Goal: Communication & Community: Share content

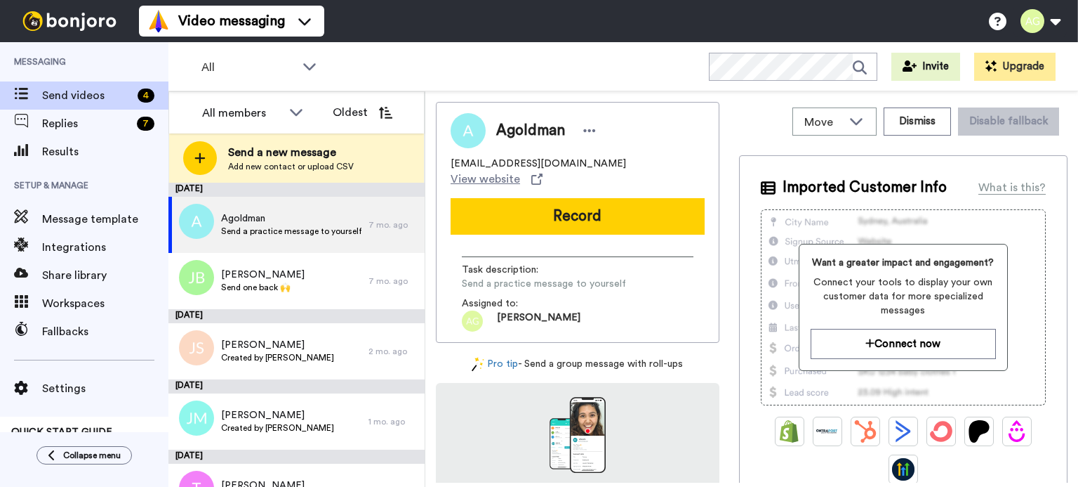
click at [213, 154] on div at bounding box center [200, 158] width 34 height 34
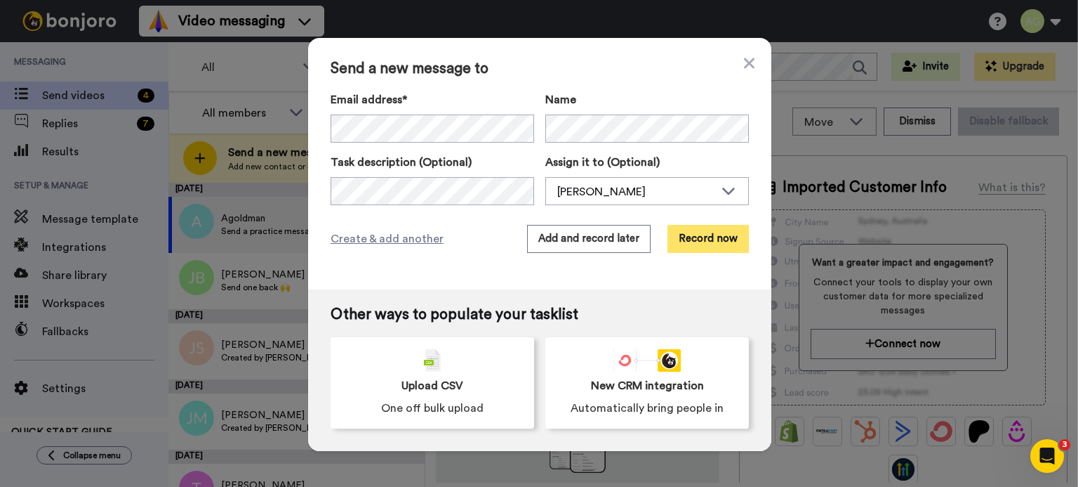
click at [715, 234] on button "Record now" at bounding box center [708, 239] width 81 height 28
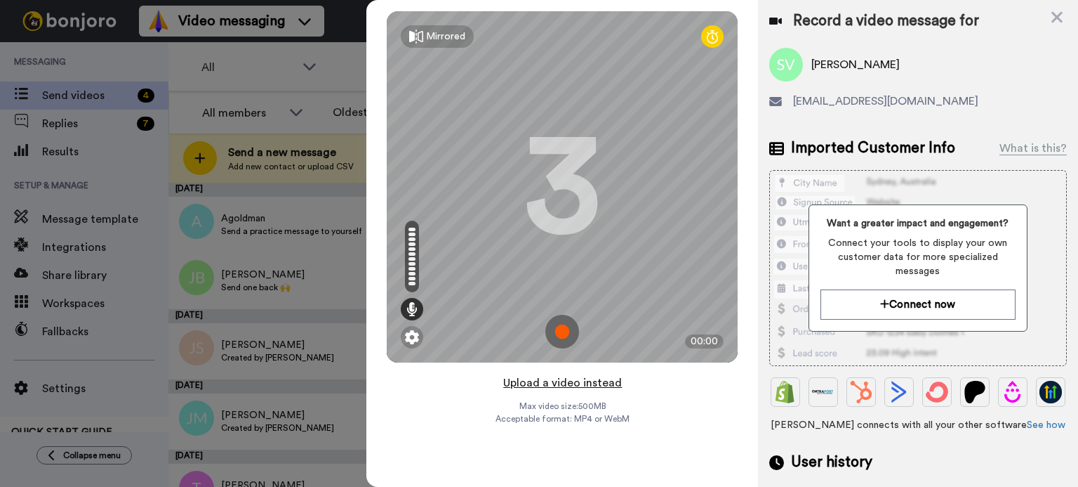
click at [552, 381] on button "Upload a video instead" at bounding box center [562, 382] width 127 height 18
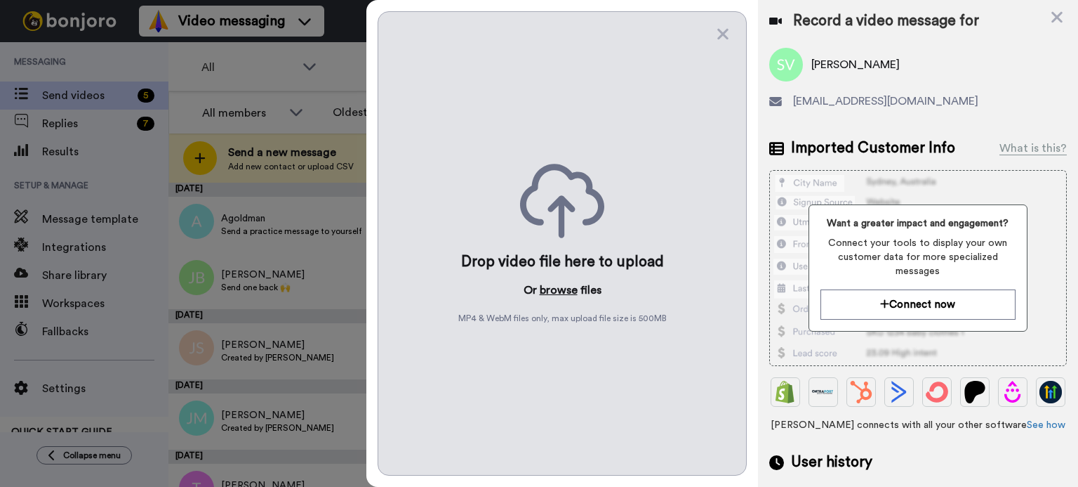
click at [551, 289] on button "browse" at bounding box center [559, 290] width 38 height 17
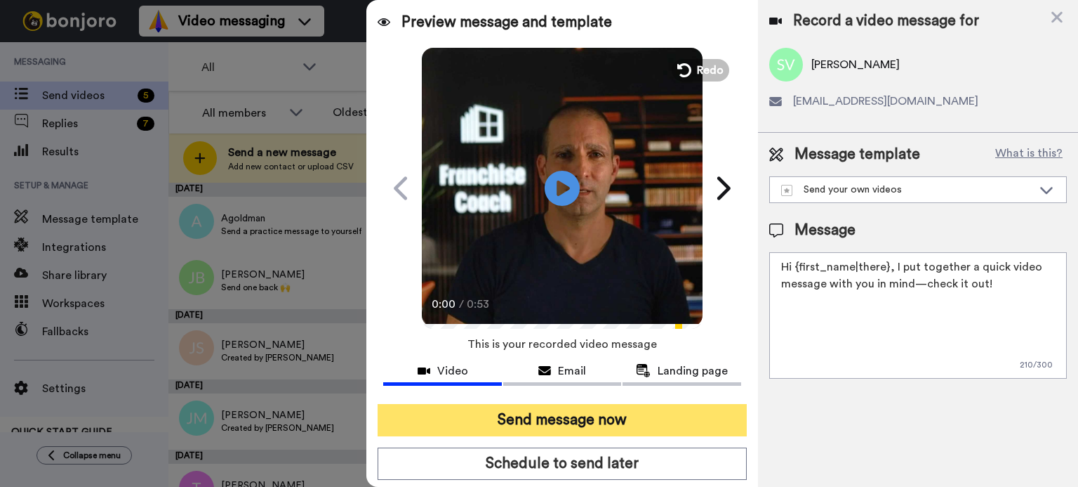
click at [663, 425] on button "Send message now" at bounding box center [562, 420] width 369 height 32
